Goal: Task Accomplishment & Management: Manage account settings

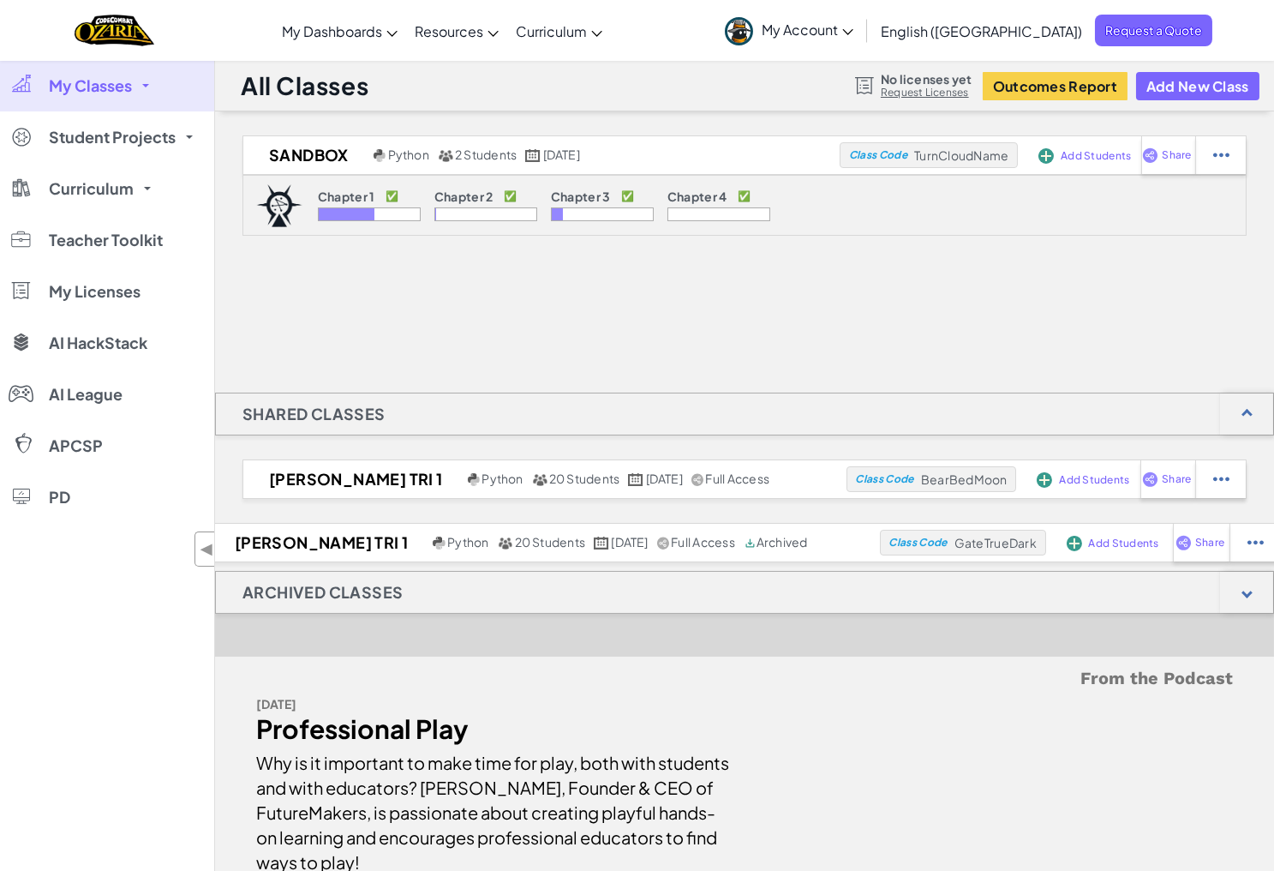
click at [484, 204] on div "Chapter 2 ✅" at bounding box center [485, 198] width 103 height 18
click at [478, 215] on div at bounding box center [485, 214] width 103 height 14
click at [467, 197] on p "Chapter 2" at bounding box center [463, 196] width 59 height 14
click at [853, 29] on span "My Account" at bounding box center [808, 30] width 92 height 18
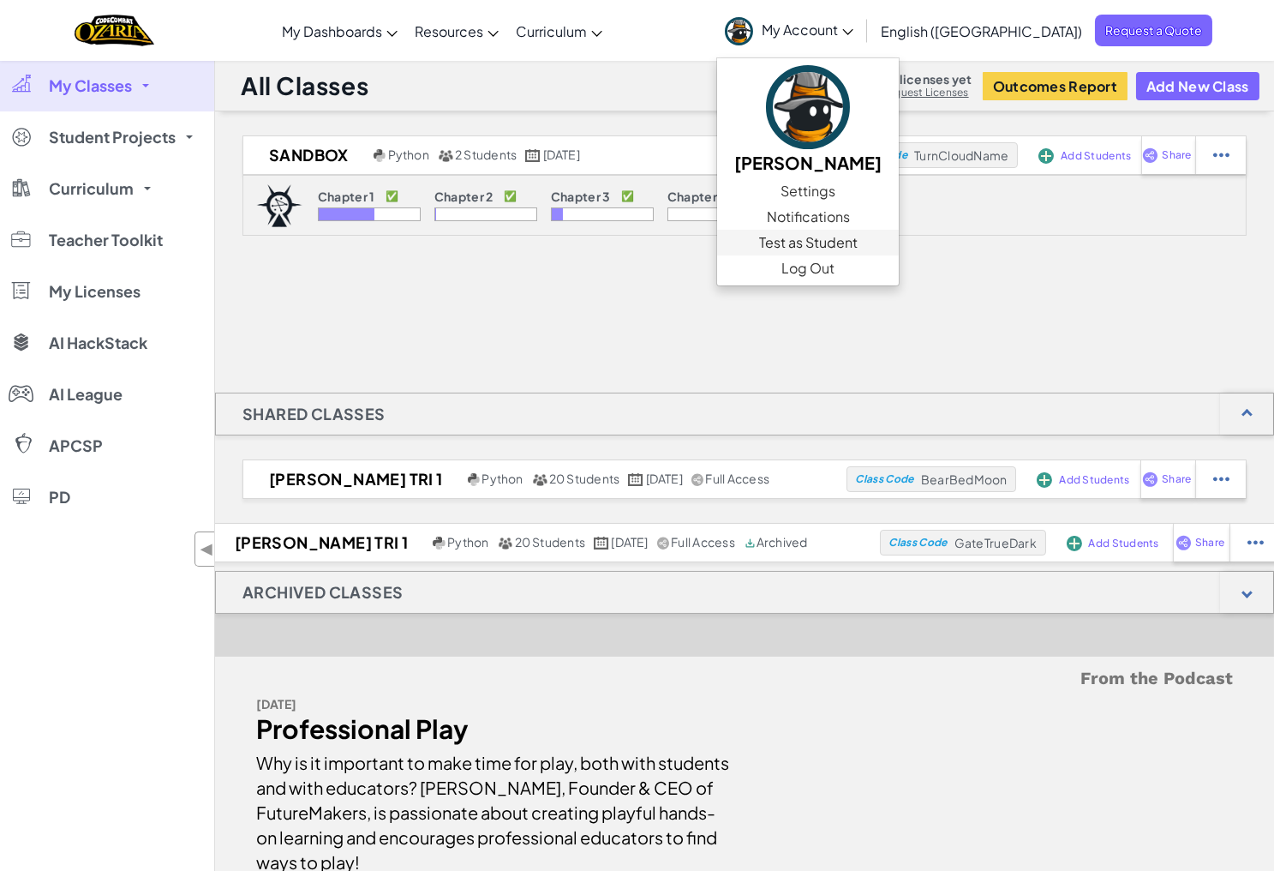
click at [899, 233] on link "Test as Student" at bounding box center [808, 243] width 182 height 26
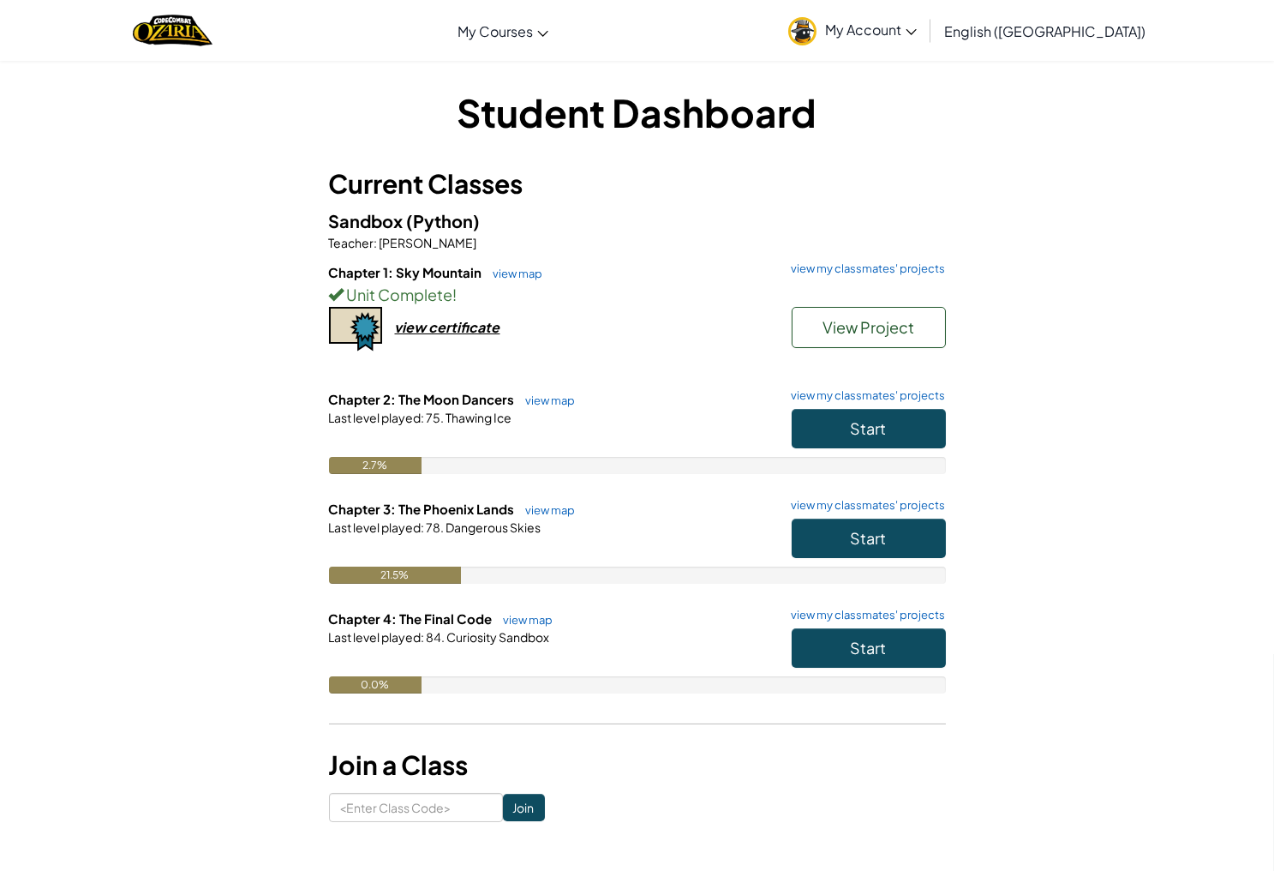
click at [881, 423] on span "Start" at bounding box center [869, 428] width 36 height 20
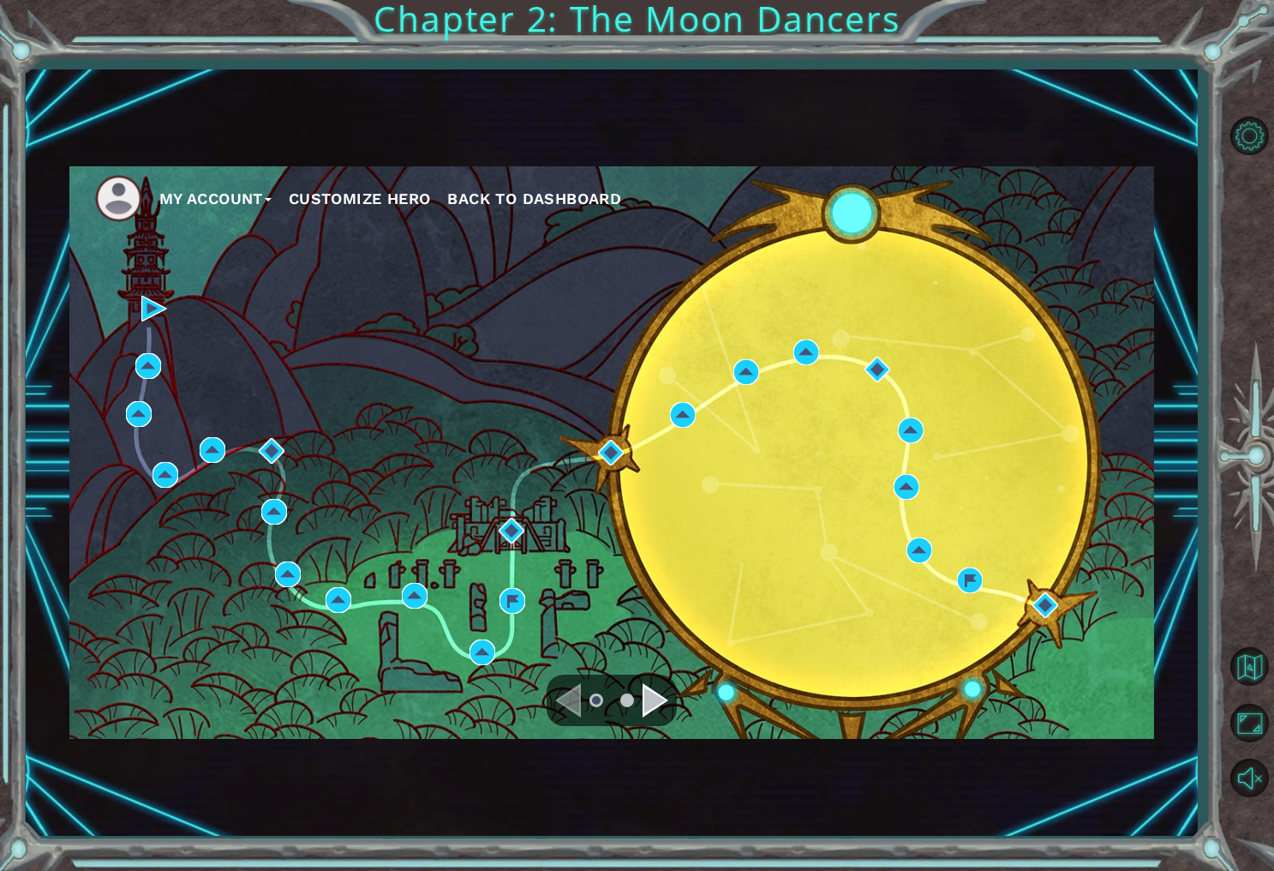
click at [646, 701] on div "Navigate to the next page" at bounding box center [656, 700] width 26 height 34
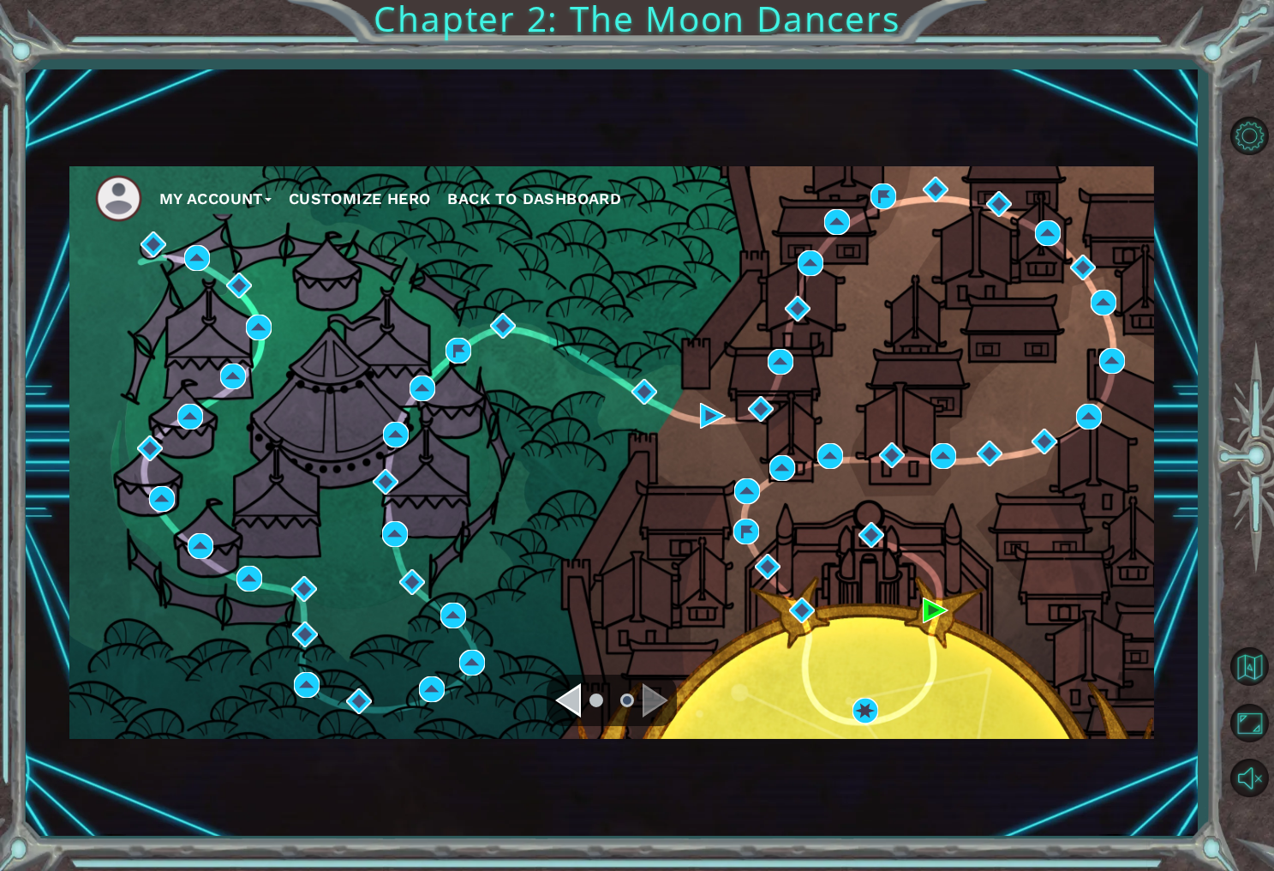
click at [574, 701] on div "Navigate to the previous page" at bounding box center [568, 700] width 26 height 34
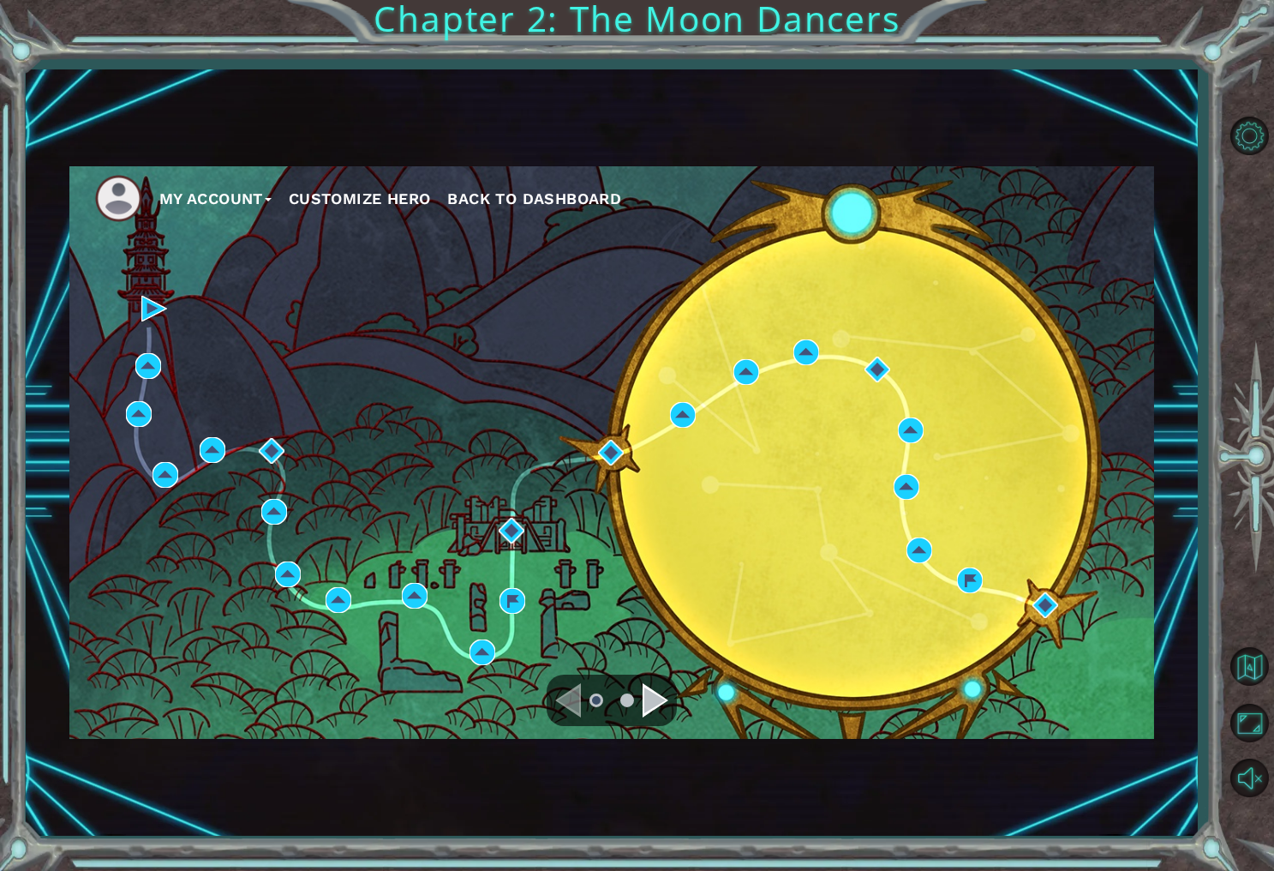
click at [535, 193] on span "Back to Dashboard" at bounding box center [534, 198] width 174 height 18
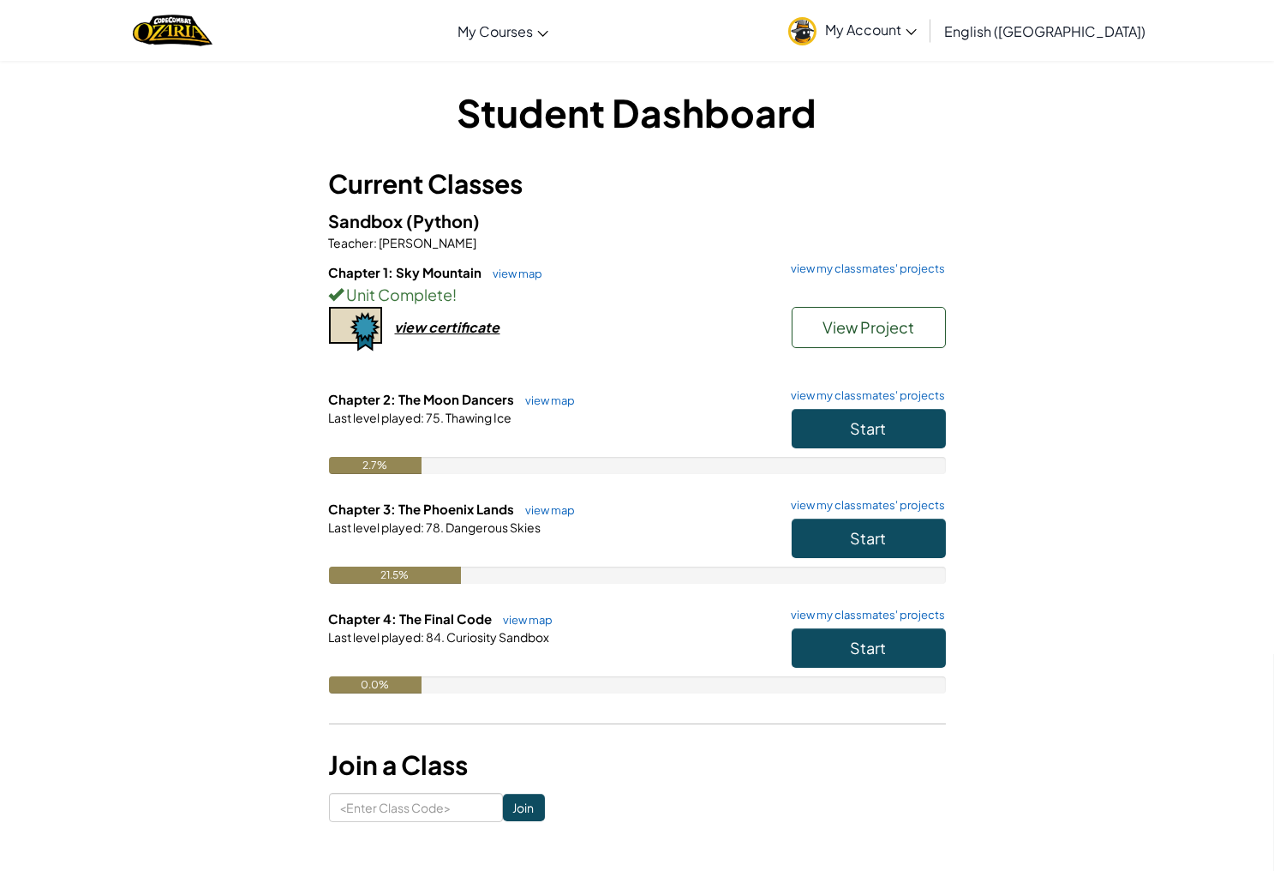
click at [861, 326] on span "View Project" at bounding box center [869, 327] width 92 height 20
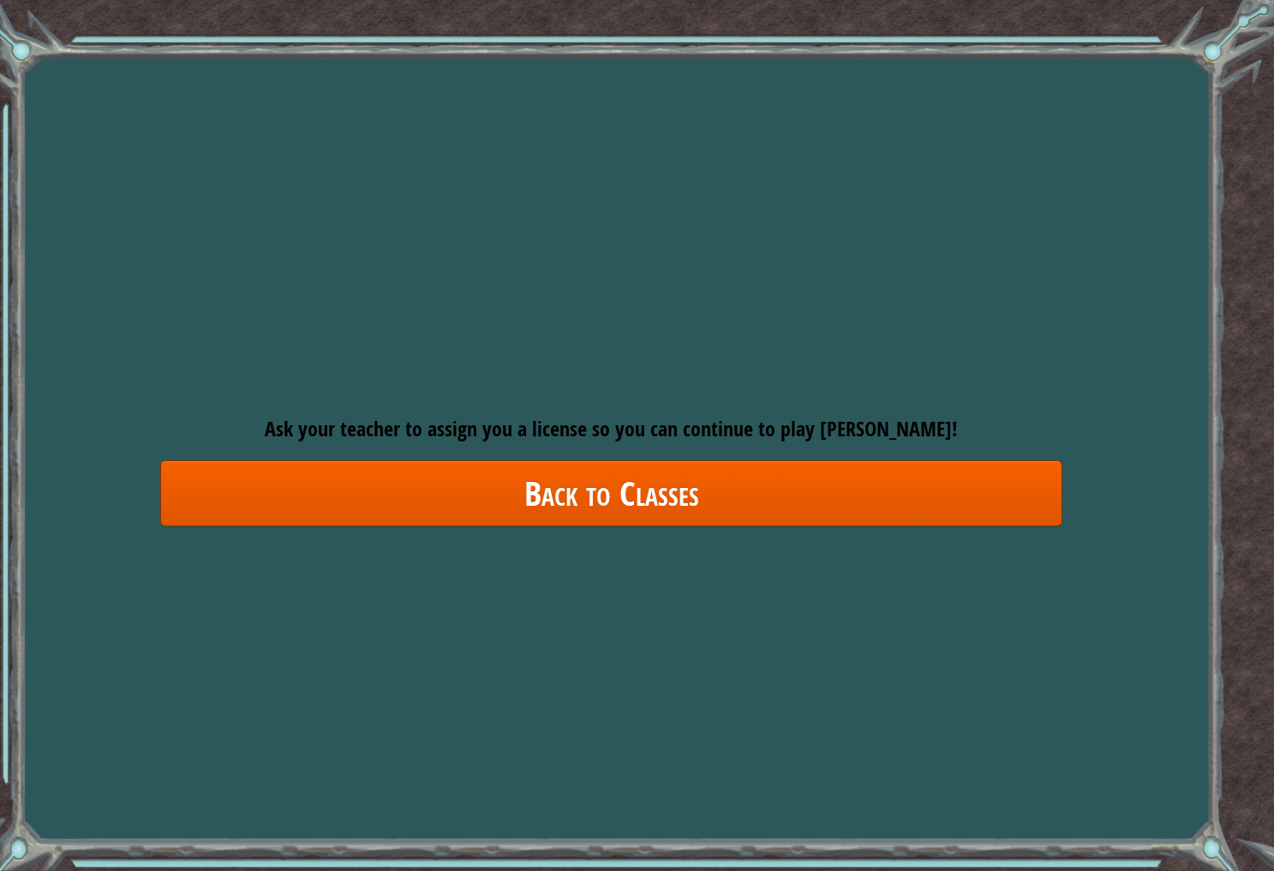
click at [648, 513] on link "Back to Classes" at bounding box center [611, 493] width 902 height 66
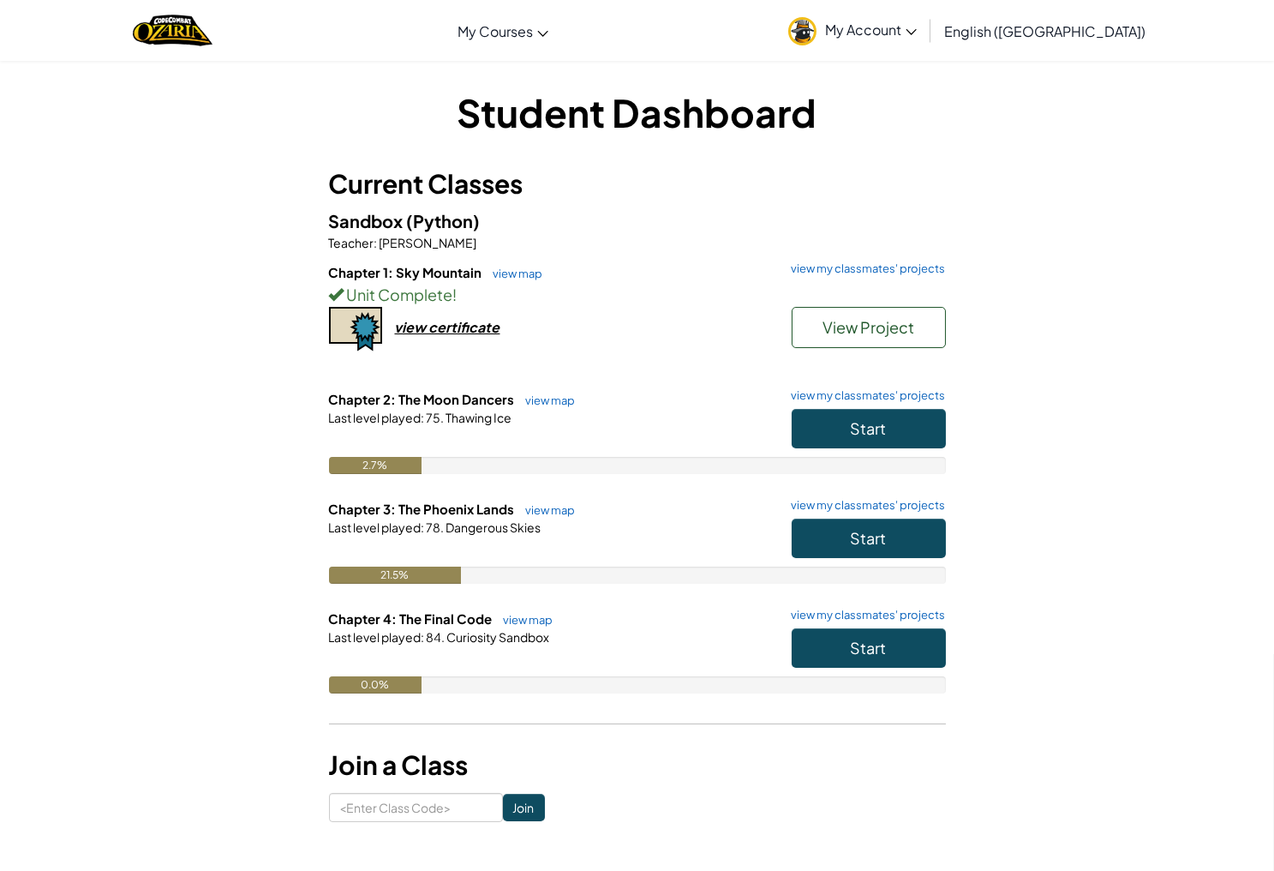
click at [430, 267] on span "Chapter 1: Sky Mountain" at bounding box center [407, 272] width 156 height 16
click at [507, 273] on link "view map" at bounding box center [514, 273] width 58 height 14
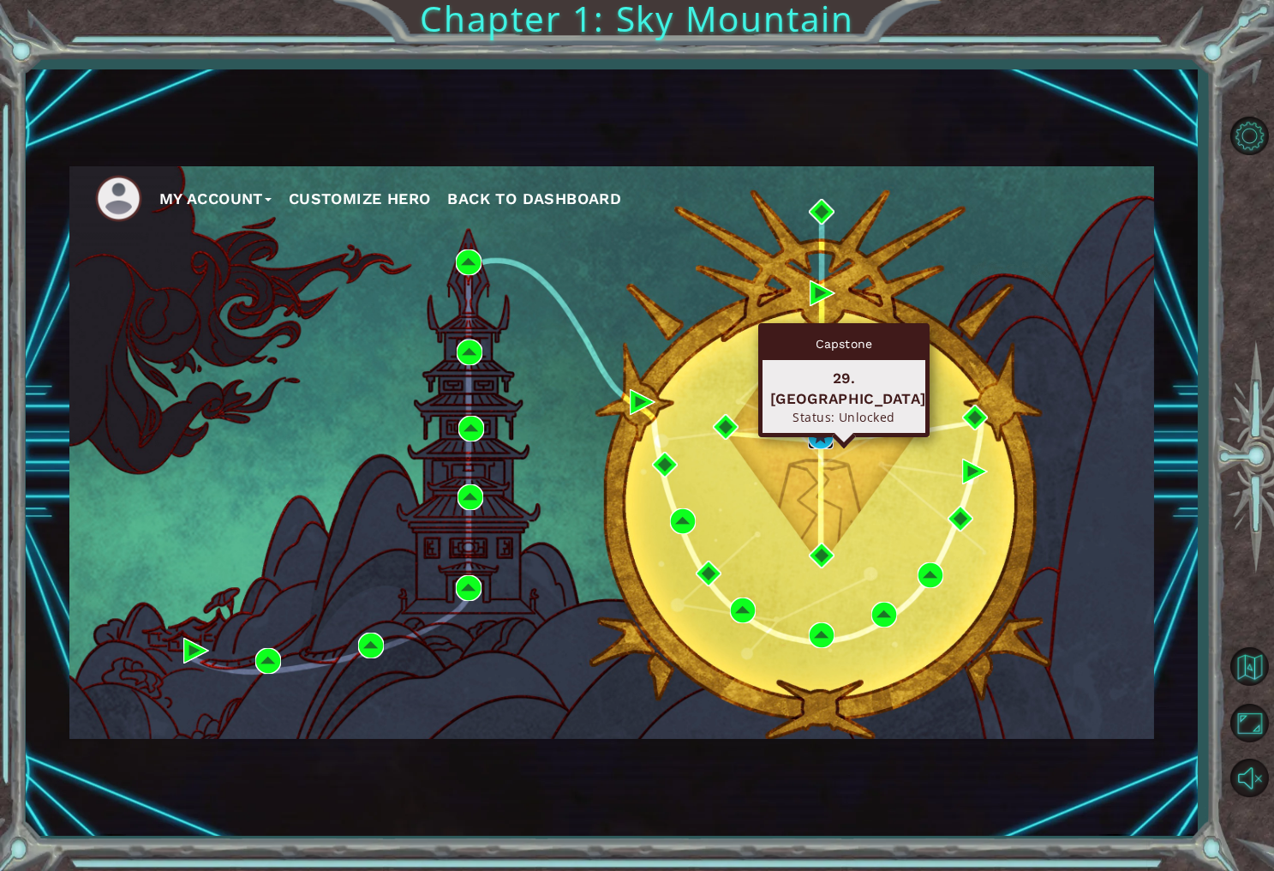
click at [816, 432] on img at bounding box center [821, 436] width 26 height 26
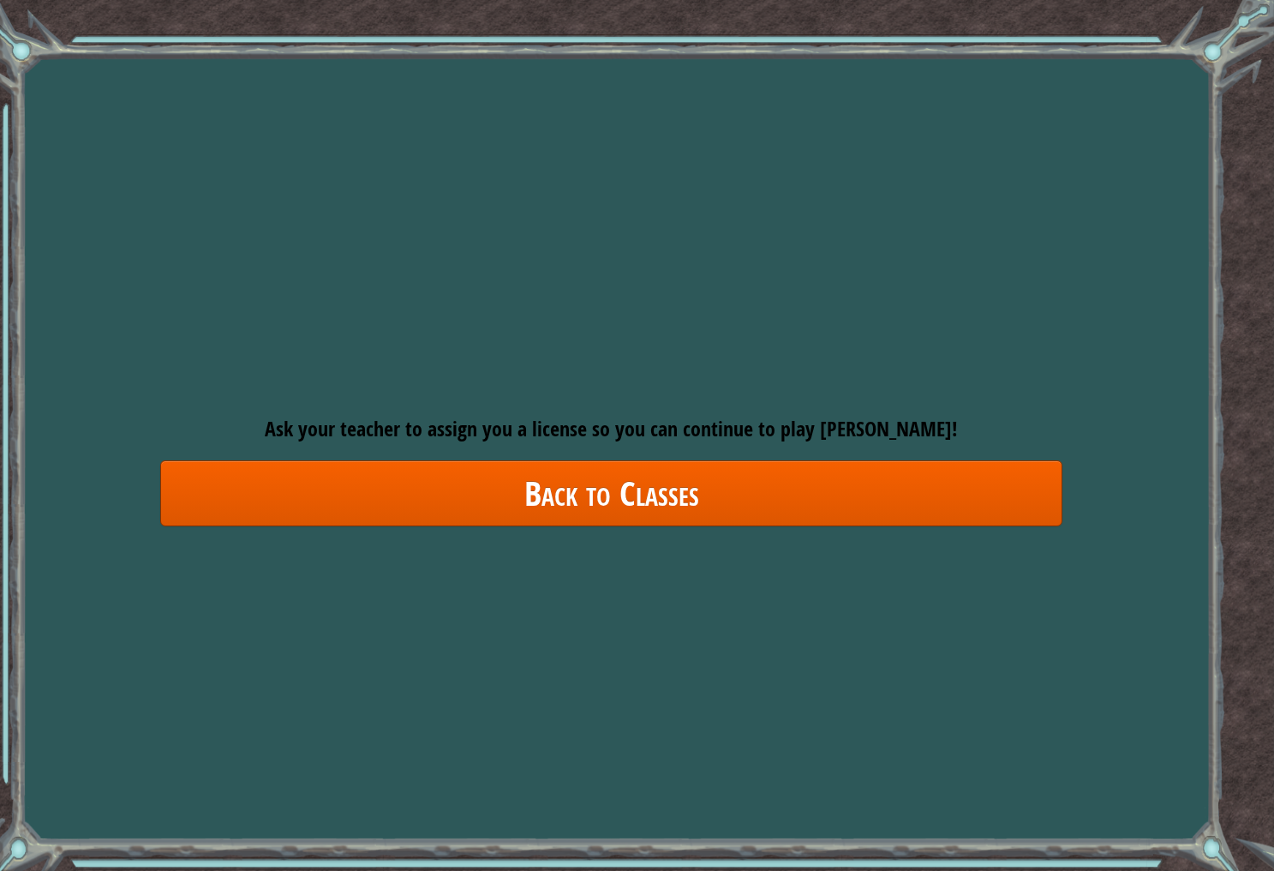
click at [733, 494] on link "Back to Classes" at bounding box center [611, 493] width 902 height 66
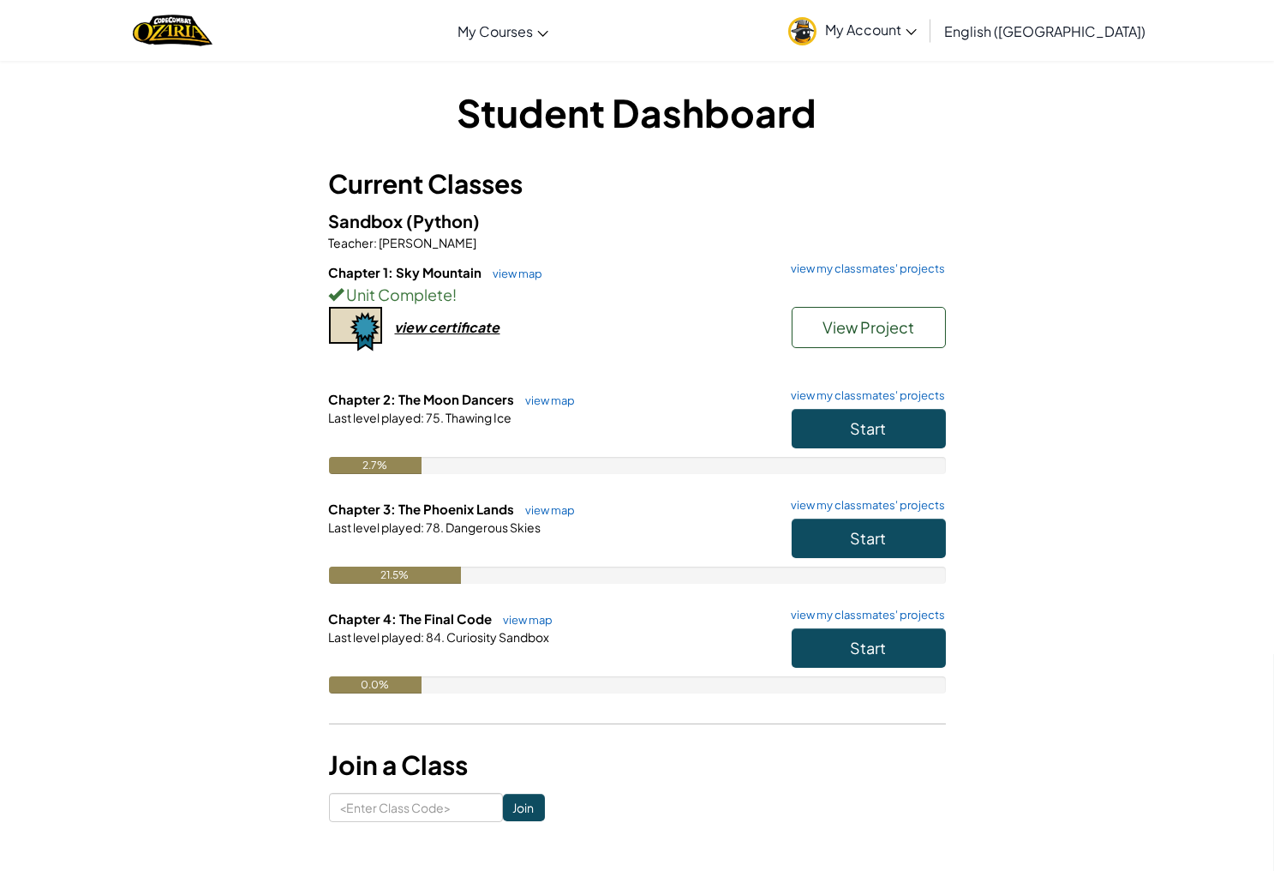
click at [925, 40] on link "My Account" at bounding box center [853, 30] width 146 height 54
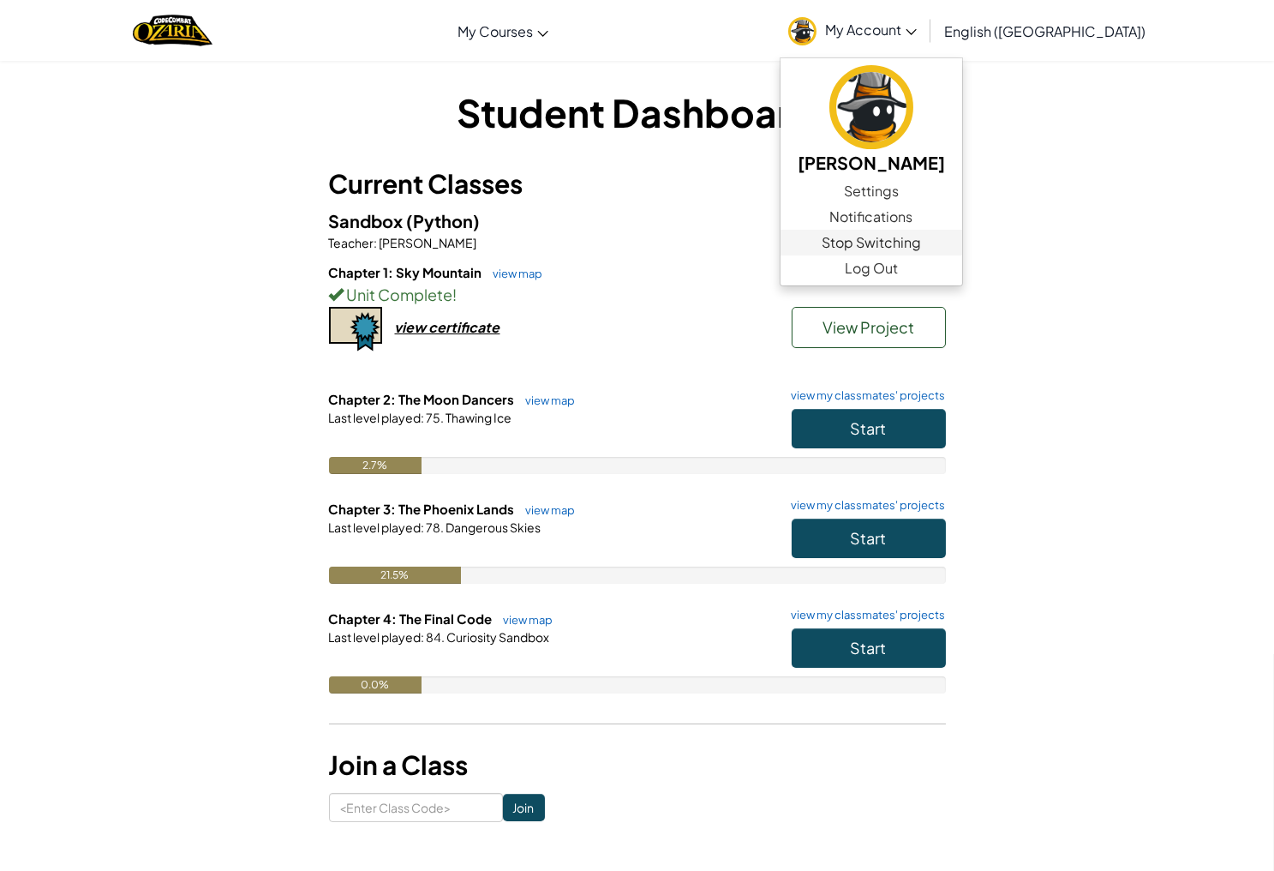
click at [955, 242] on link "Stop Switching" at bounding box center [872, 243] width 182 height 26
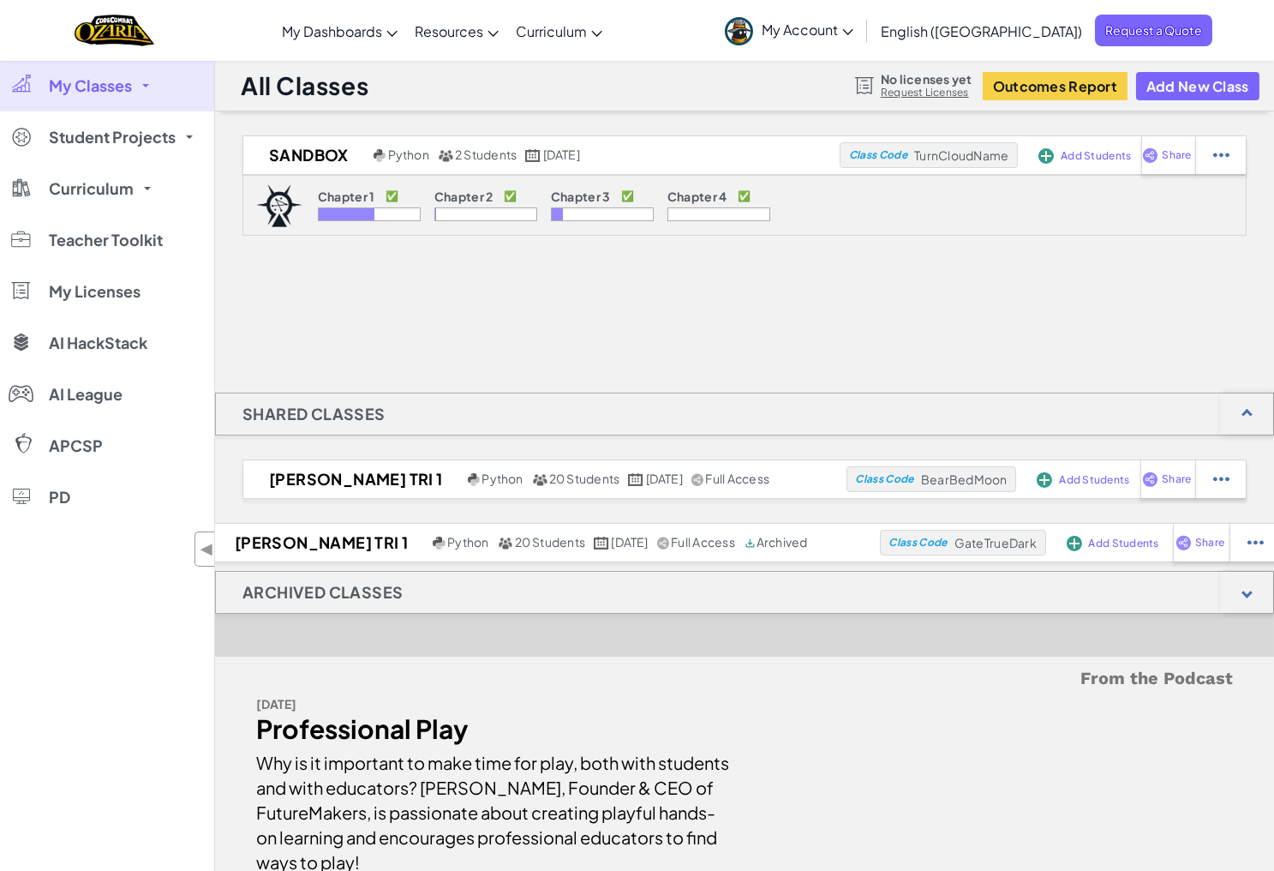
click at [338, 195] on p "Chapter 1" at bounding box center [346, 196] width 57 height 14
click at [462, 155] on span "2 Students" at bounding box center [486, 154] width 62 height 15
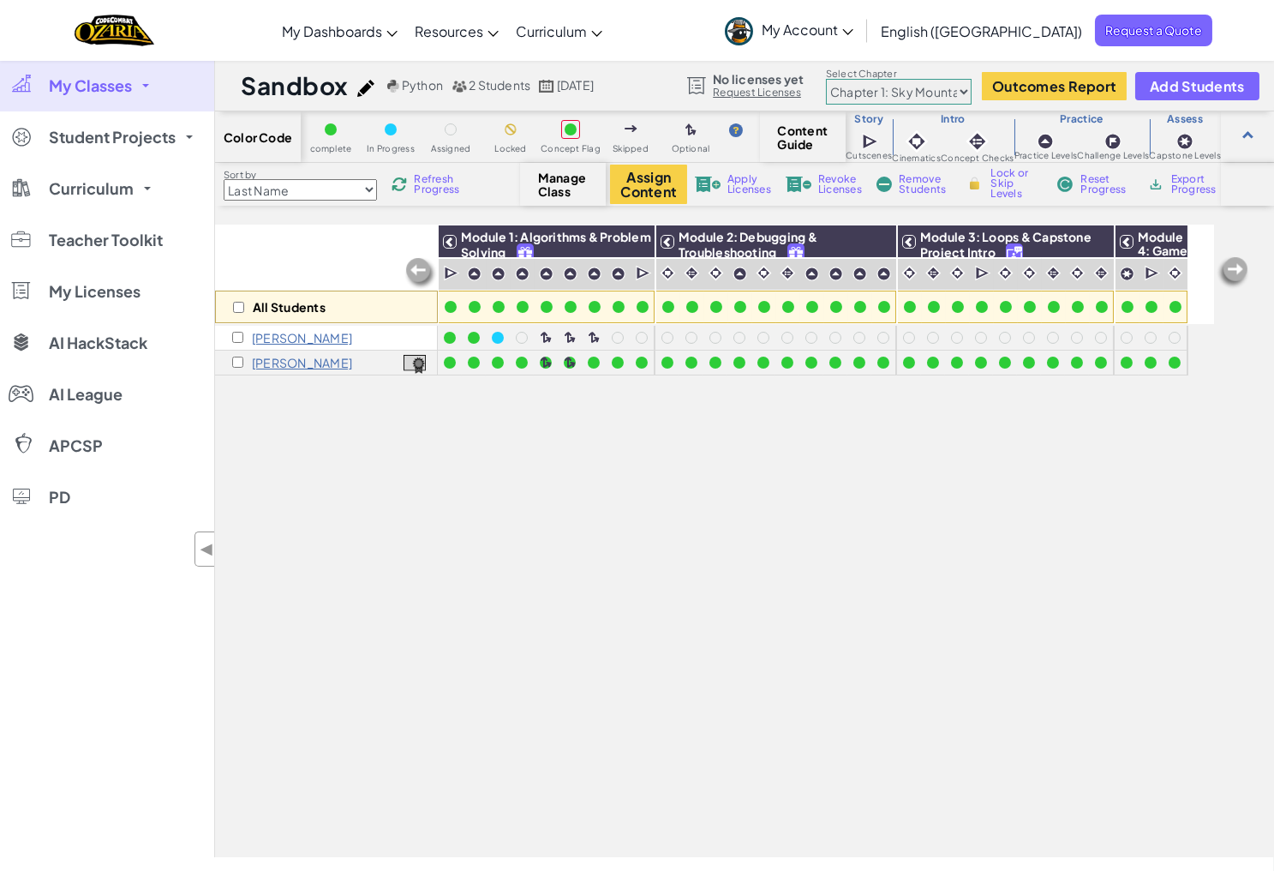
click at [1237, 266] on img at bounding box center [1233, 272] width 34 height 34
click at [1229, 273] on img at bounding box center [1233, 272] width 34 height 34
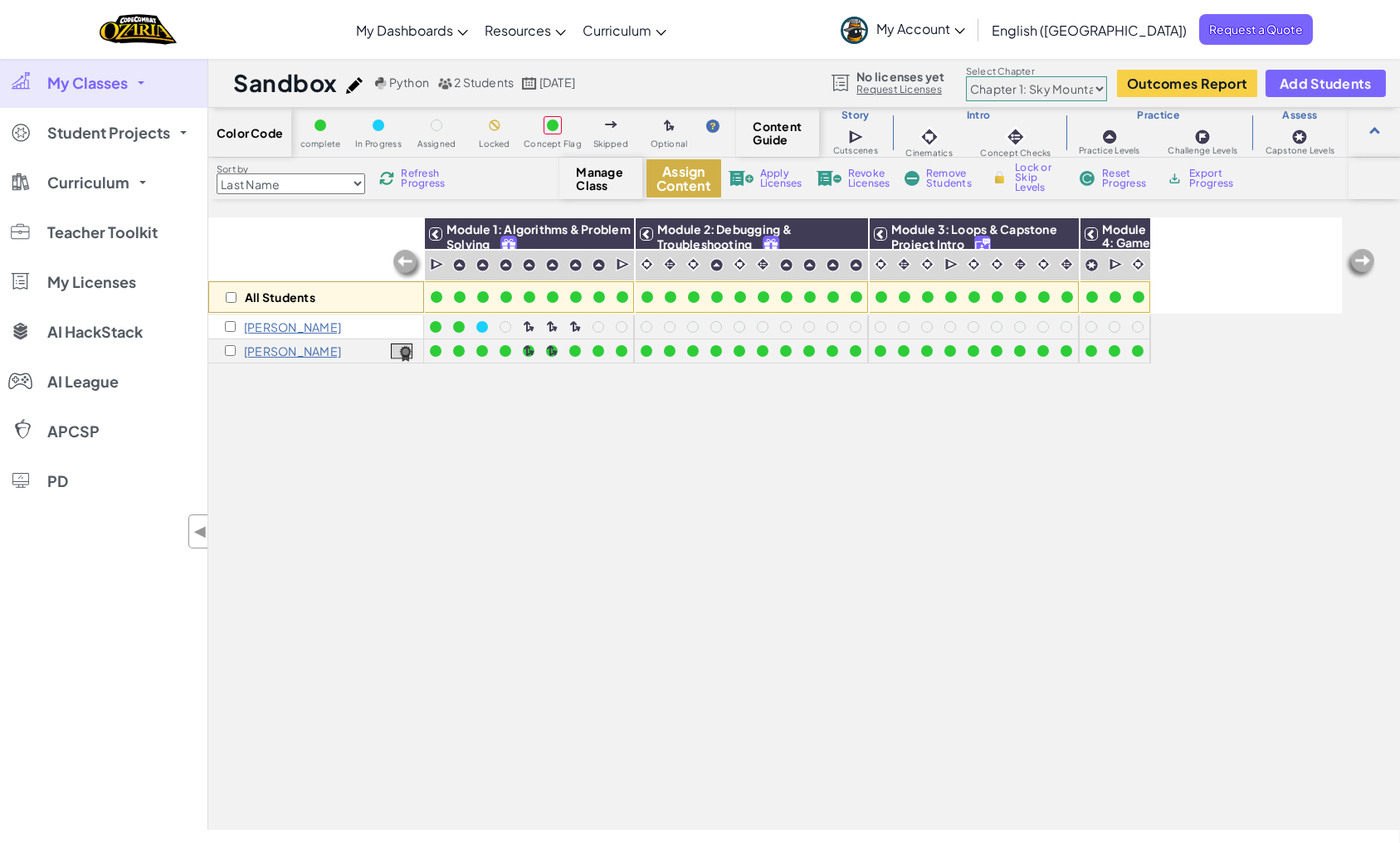
click at [696, 176] on button "Assign Content" at bounding box center [684, 178] width 75 height 38
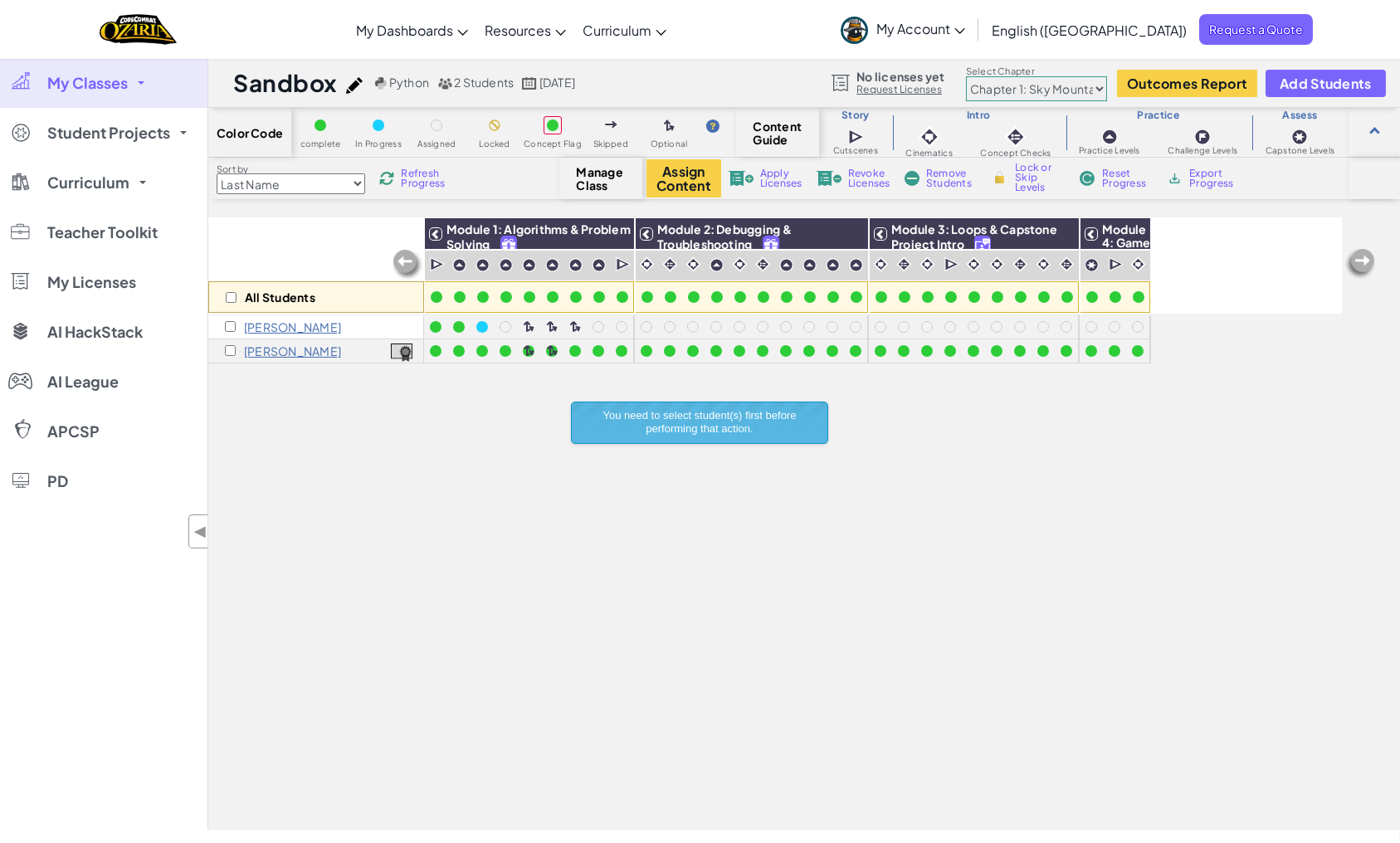
click at [233, 356] on div "[PERSON_NAME]" at bounding box center [283, 351] width 116 height 14
click at [231, 351] on input "checkbox" at bounding box center [229, 349] width 11 height 11
checkbox input "true"
click at [1233, 262] on img at bounding box center [1359, 263] width 33 height 33
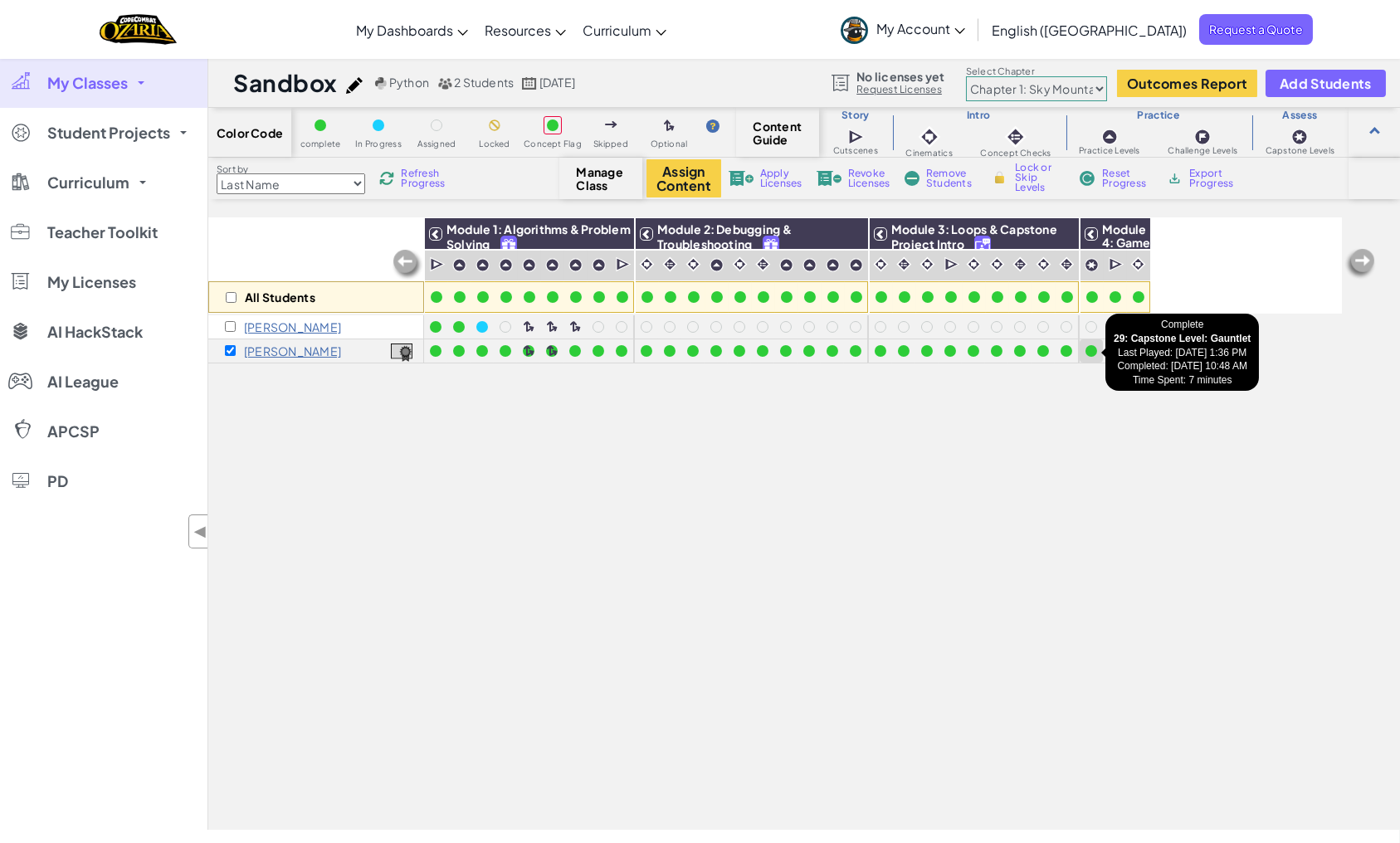
click at [1087, 349] on div at bounding box center [1091, 350] width 12 height 12
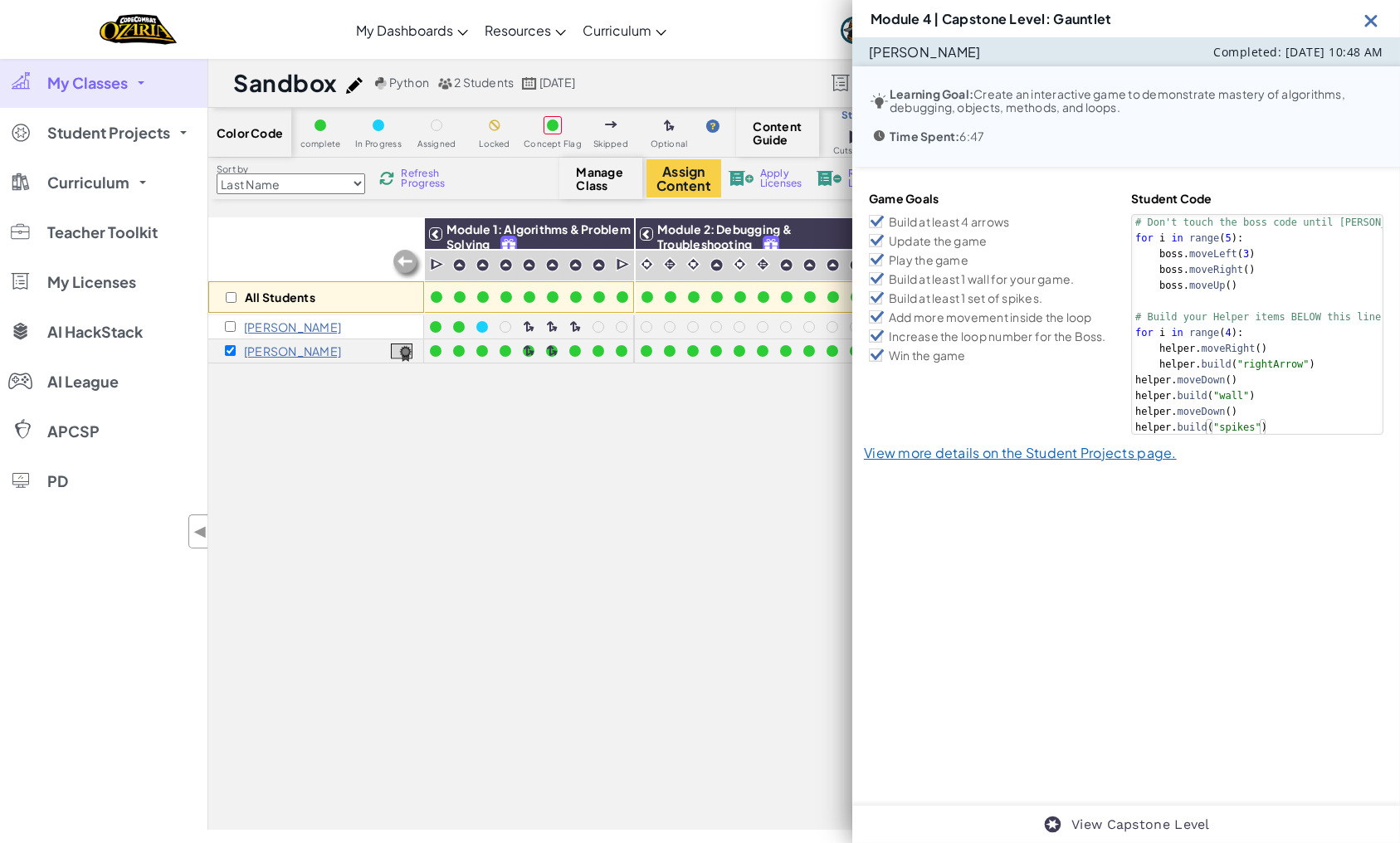
click at [1233, 19] on img at bounding box center [1370, 19] width 20 height 20
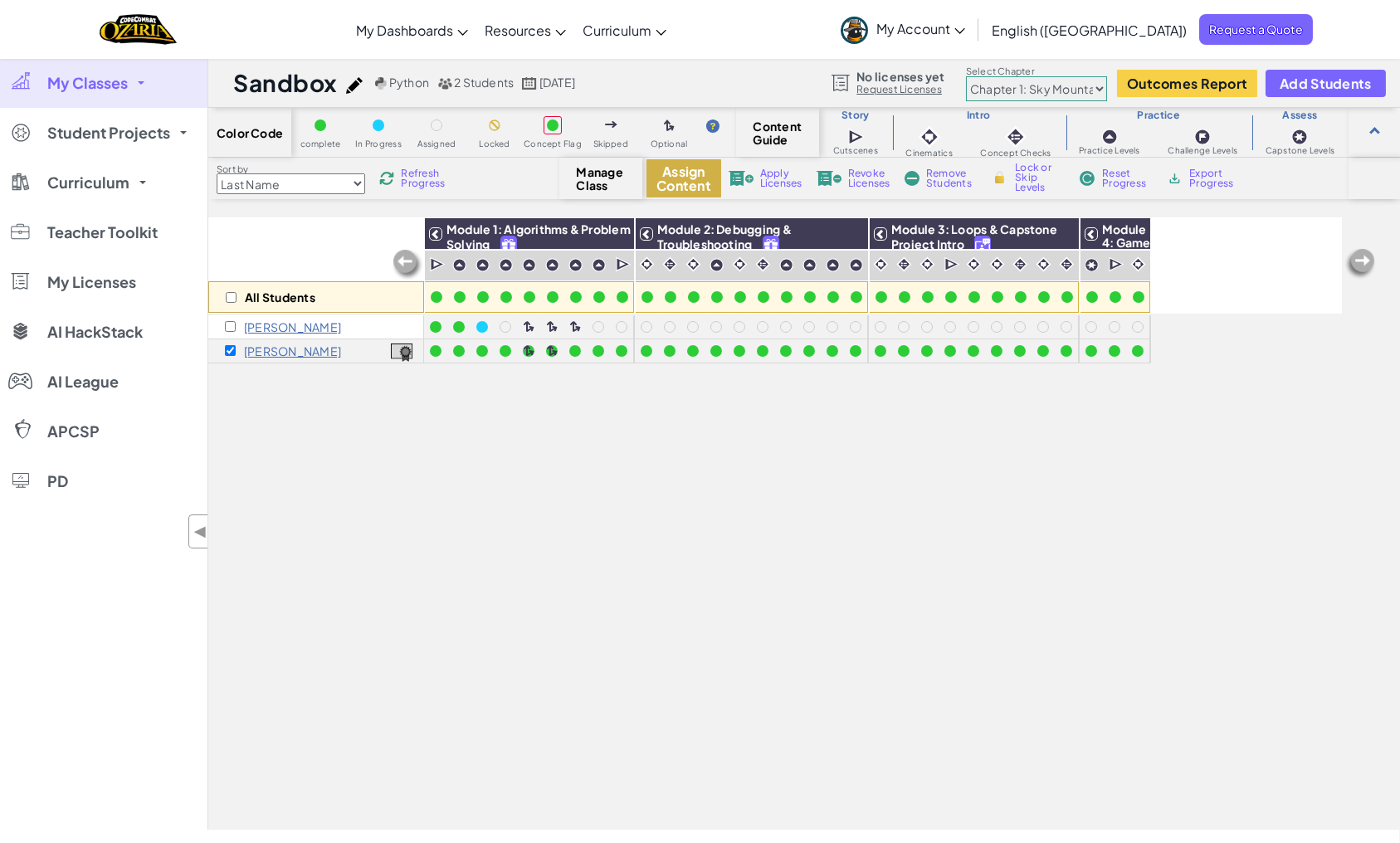
click at [682, 177] on button "Assign Content" at bounding box center [684, 178] width 75 height 38
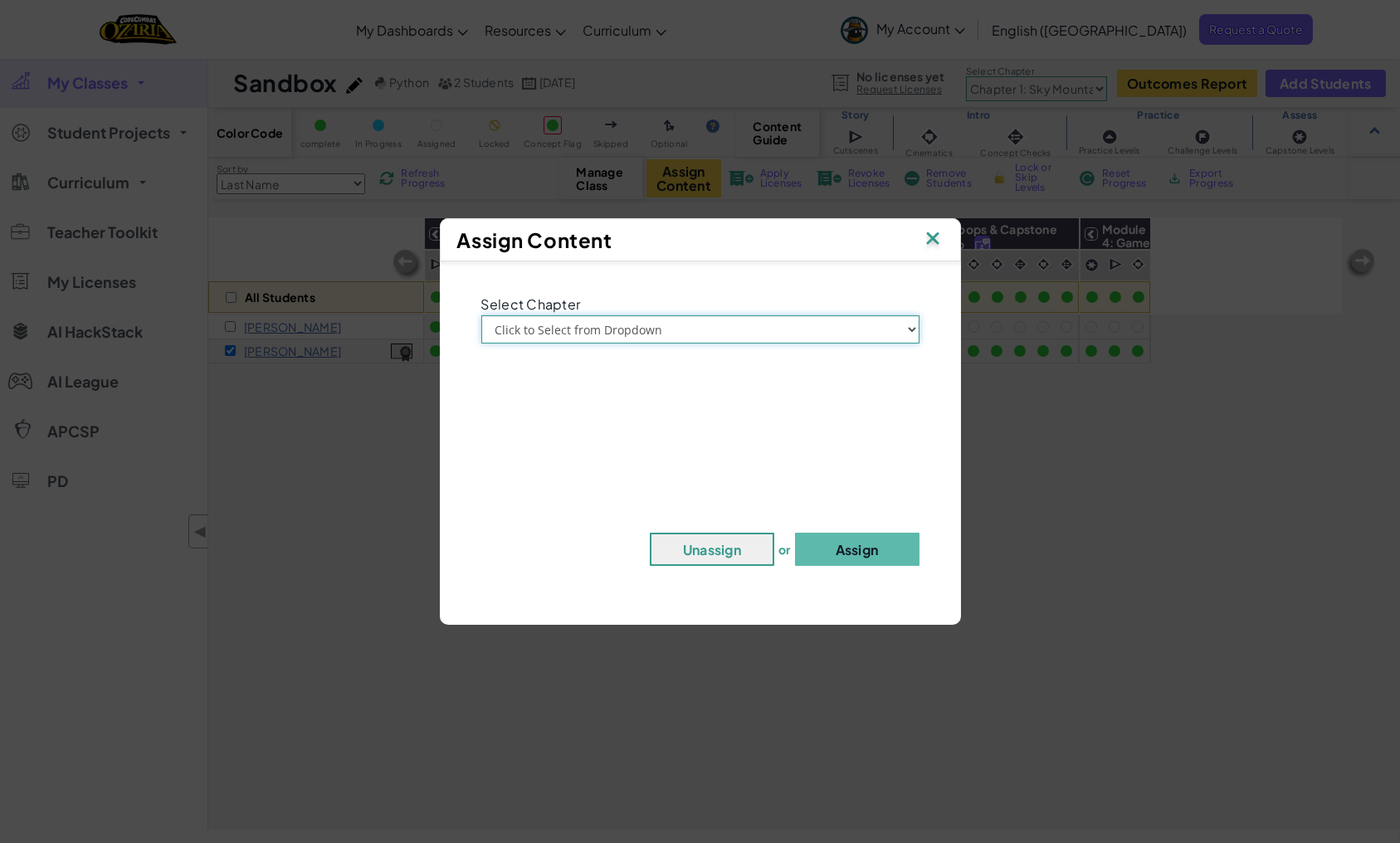
select select "Chapter 1: Sky Mountain"
click at [855, 559] on button "Assign" at bounding box center [857, 549] width 125 height 33
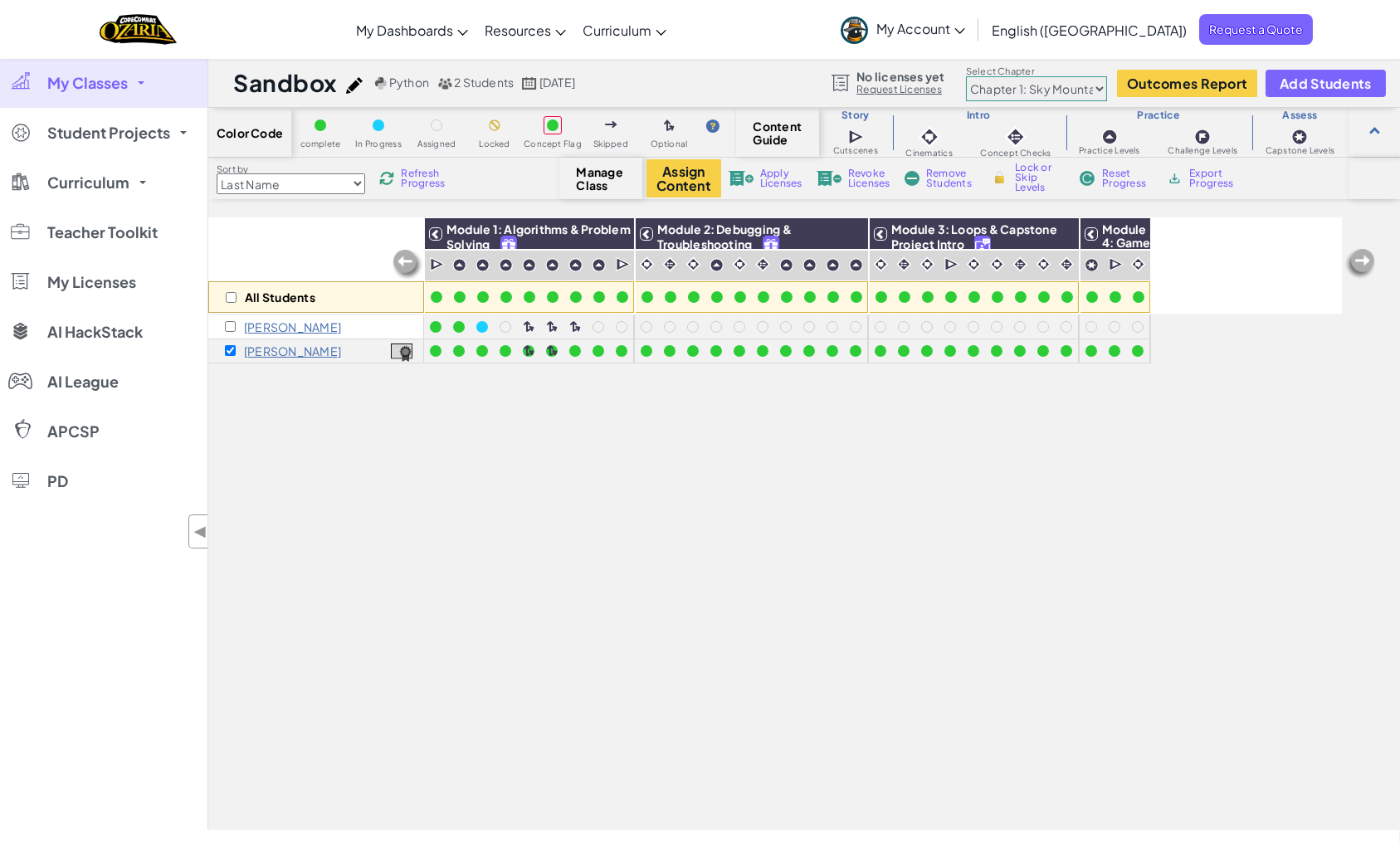
click at [965, 20] on span "My Account" at bounding box center [921, 29] width 89 height 17
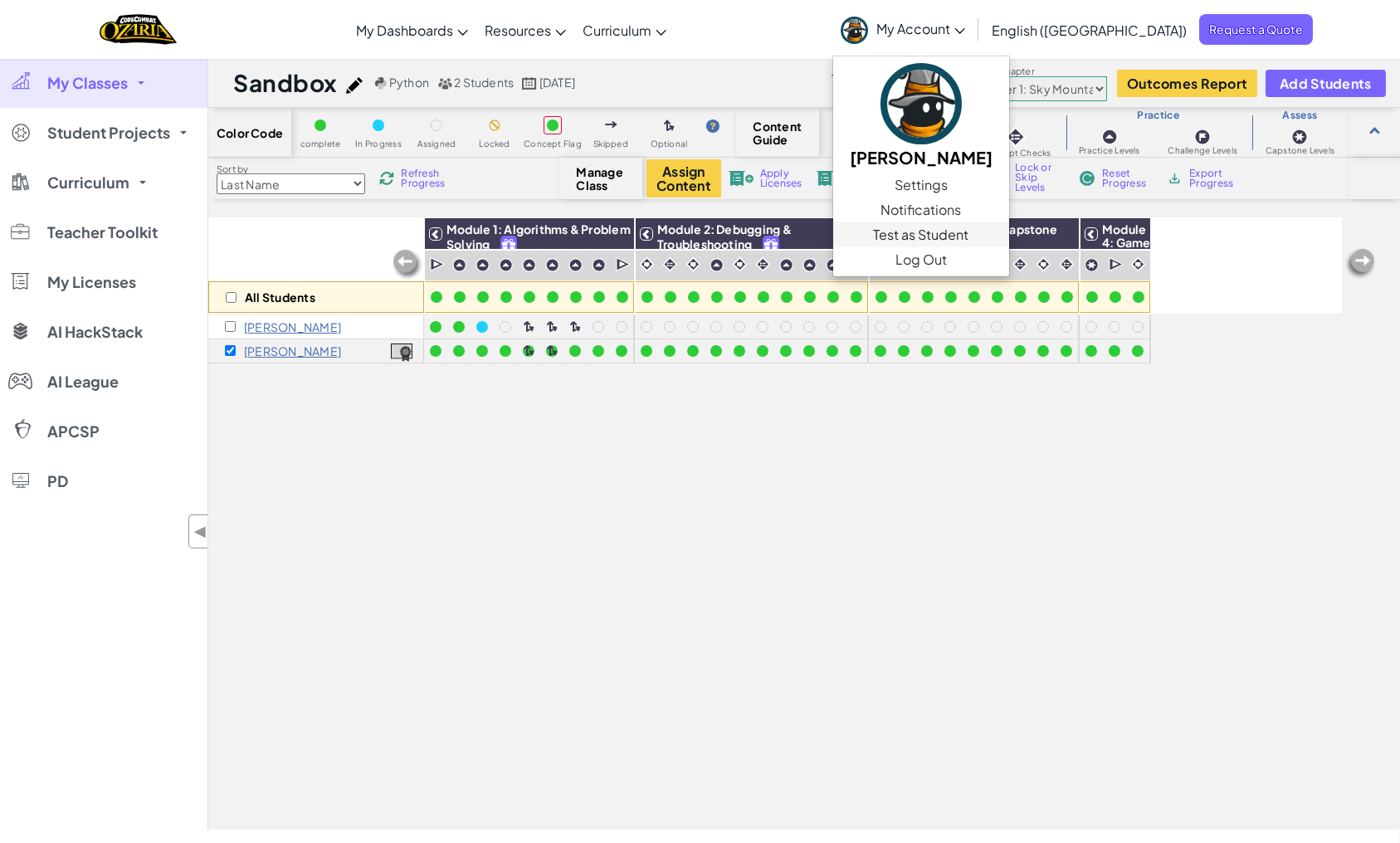
click at [1009, 230] on link "Test as Student" at bounding box center [921, 235] width 176 height 25
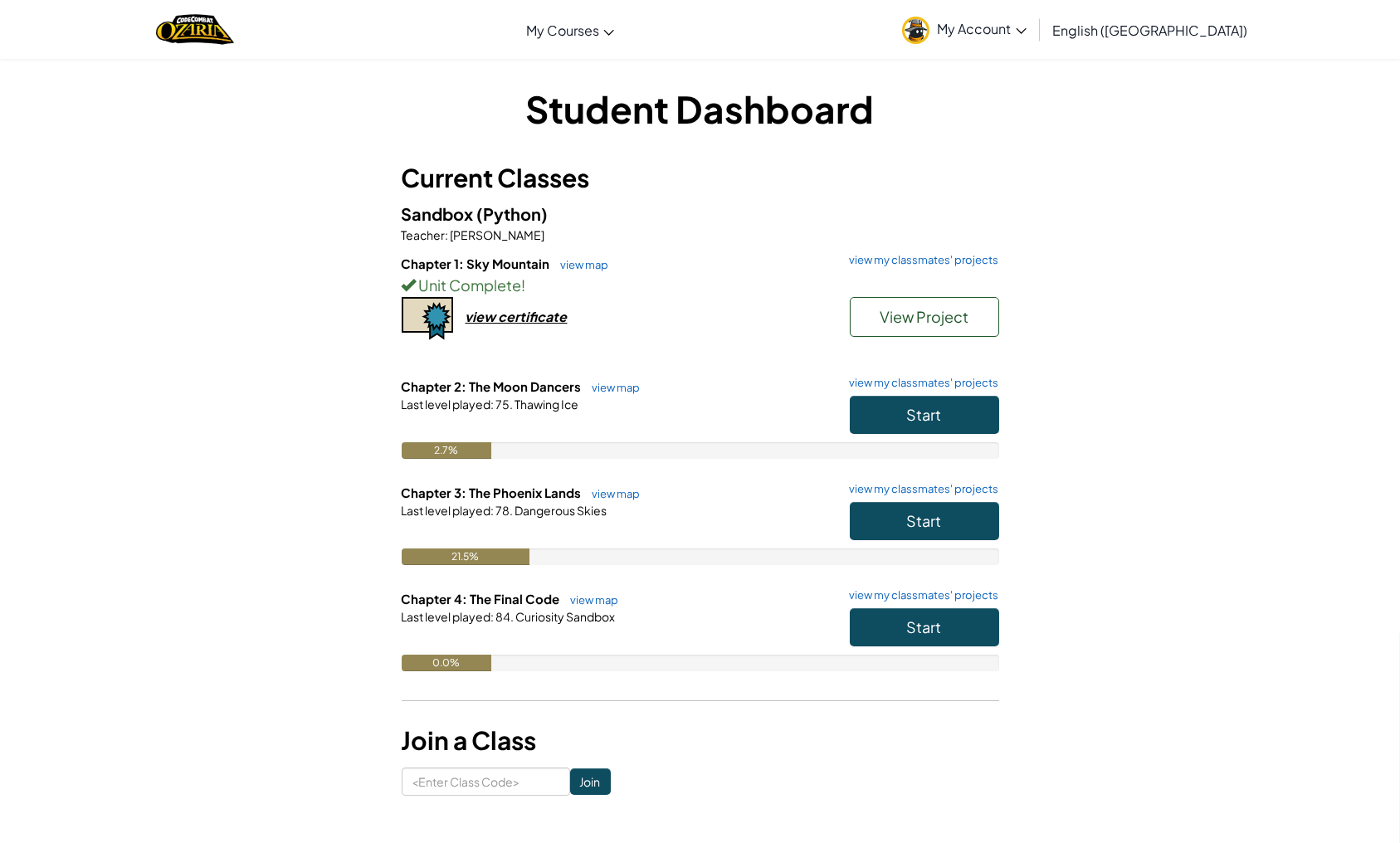
click at [887, 313] on span "View Project" at bounding box center [924, 316] width 89 height 19
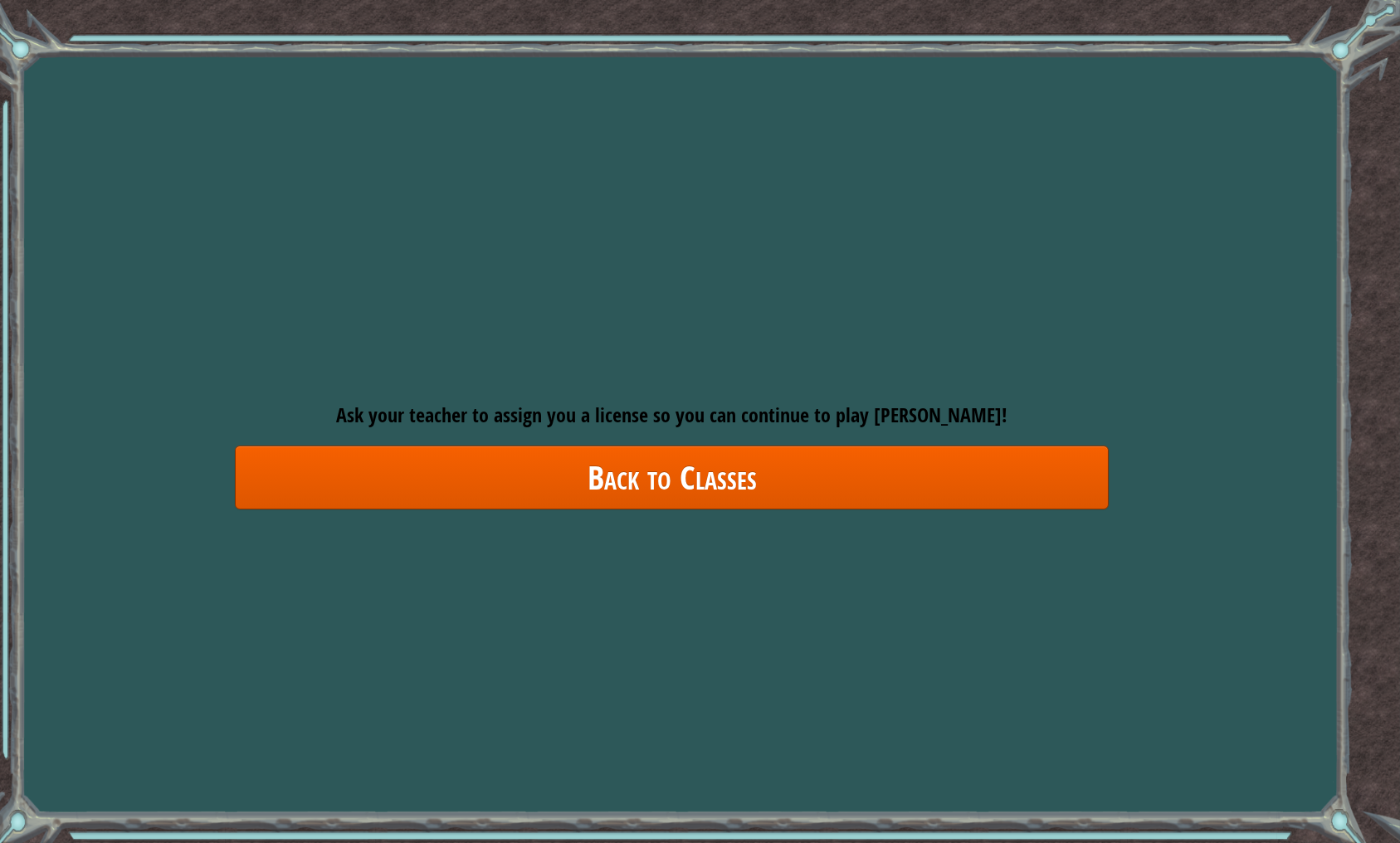
click at [755, 493] on link "Back to Classes" at bounding box center [672, 477] width 873 height 64
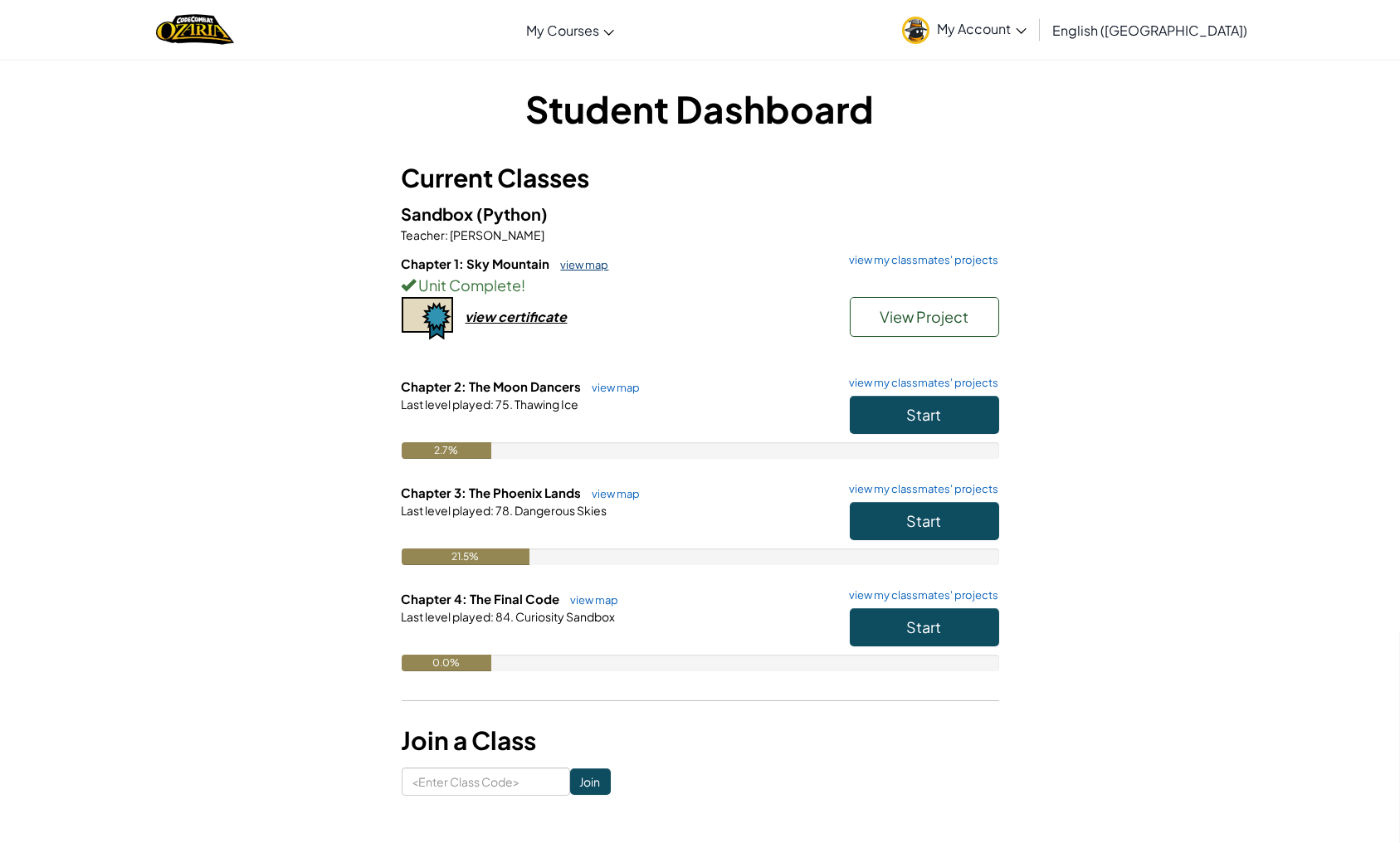
click at [571, 262] on link "view map" at bounding box center [581, 264] width 56 height 14
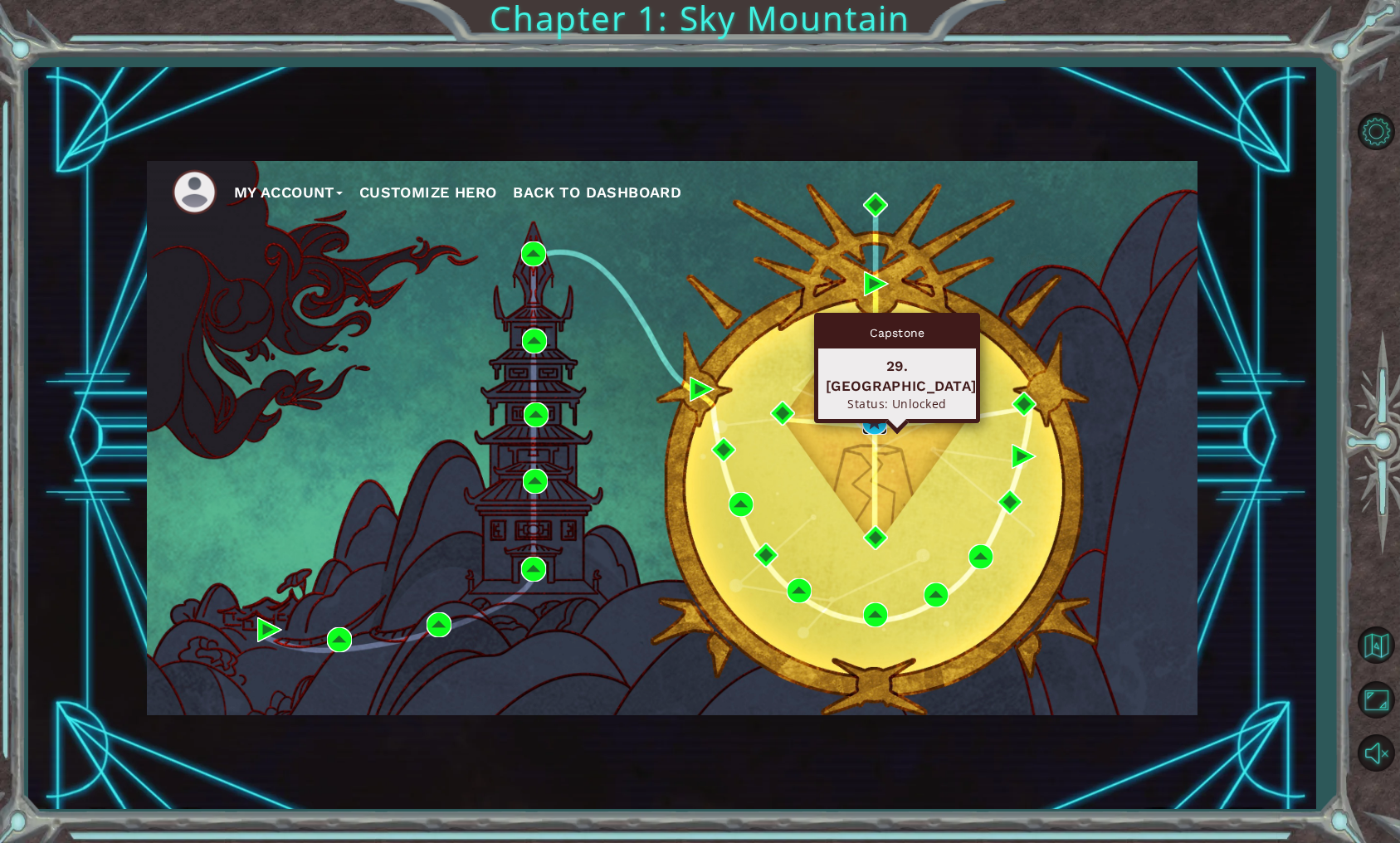
click at [877, 423] on img at bounding box center [874, 422] width 25 height 25
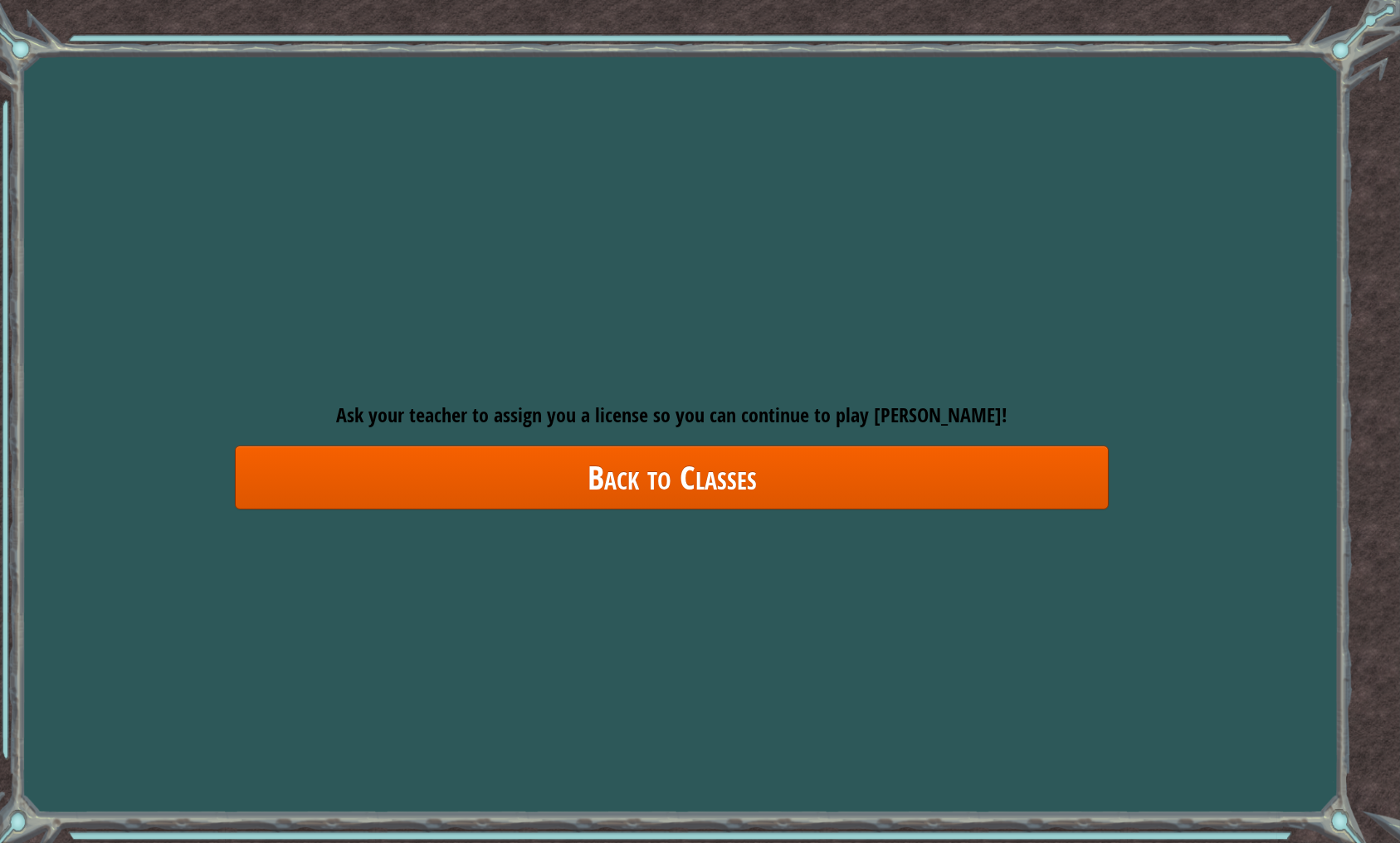
click at [822, 503] on link "Back to Classes" at bounding box center [672, 477] width 873 height 64
